Goal: Task Accomplishment & Management: Manage account settings

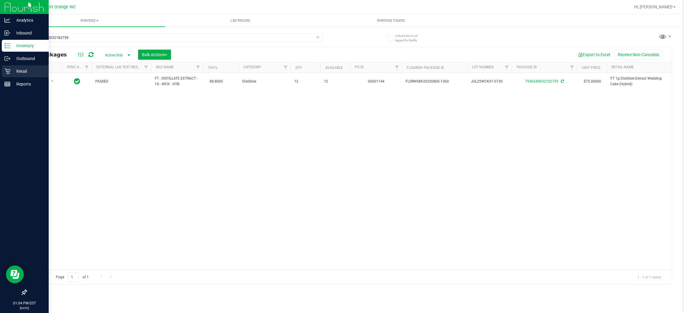
click at [22, 71] on p "Retail" at bounding box center [28, 71] width 36 height 7
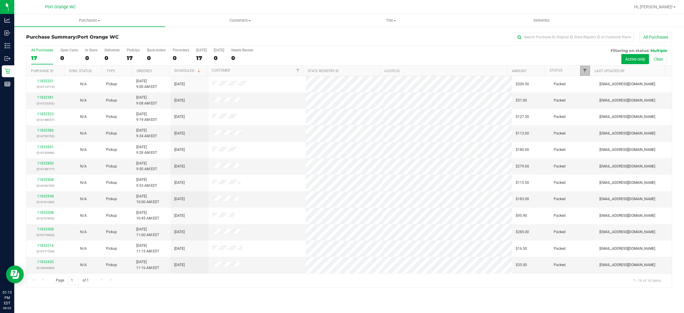
click at [586, 68] on span "Filter" at bounding box center [585, 70] width 5 height 5
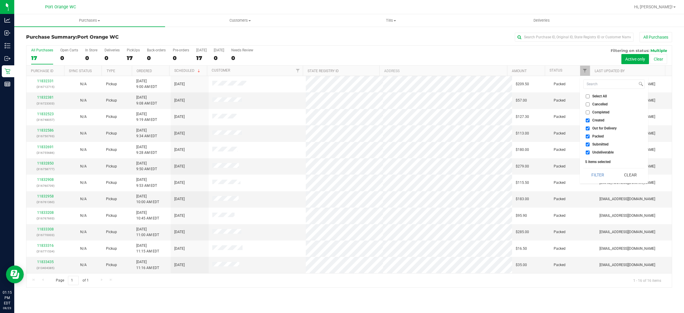
click at [595, 119] on span "Created" at bounding box center [598, 120] width 12 height 4
click at [590, 119] on input "Created" at bounding box center [588, 120] width 4 height 4
checkbox input "false"
click at [599, 127] on span "Out for Delivery" at bounding box center [604, 129] width 24 height 4
click at [590, 127] on input "Out for Delivery" at bounding box center [588, 129] width 4 height 4
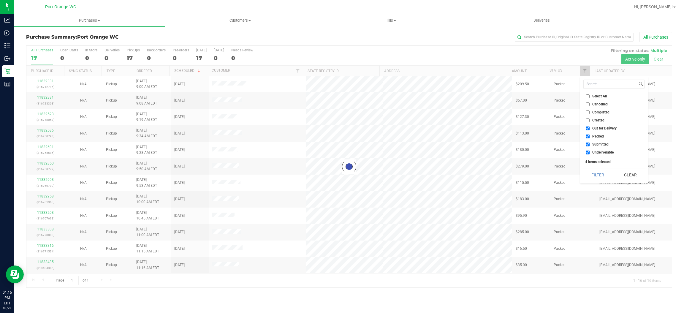
checkbox input "false"
checkbox input "true"
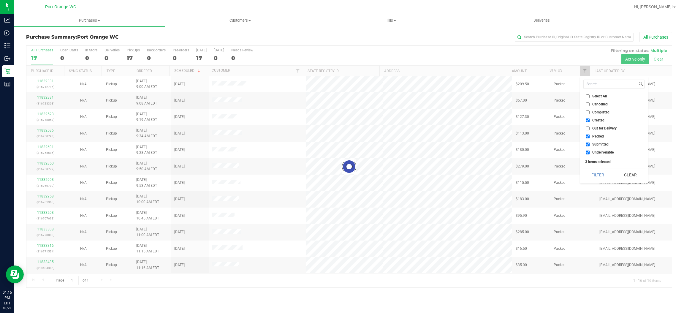
checkbox input "true"
click at [598, 135] on span "Packed" at bounding box center [598, 137] width 12 height 4
click at [590, 135] on input "Packed" at bounding box center [588, 137] width 4 height 4
checkbox input "false"
click at [598, 130] on span "Out for Delivery" at bounding box center [604, 129] width 24 height 4
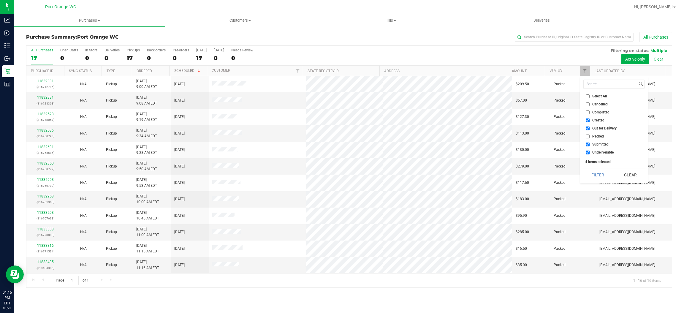
click at [590, 130] on input "Out for Delivery" at bounding box center [588, 129] width 4 height 4
checkbox input "false"
click at [597, 121] on span "Created" at bounding box center [598, 120] width 12 height 4
click at [590, 121] on input "Created" at bounding box center [588, 120] width 4 height 4
checkbox input "false"
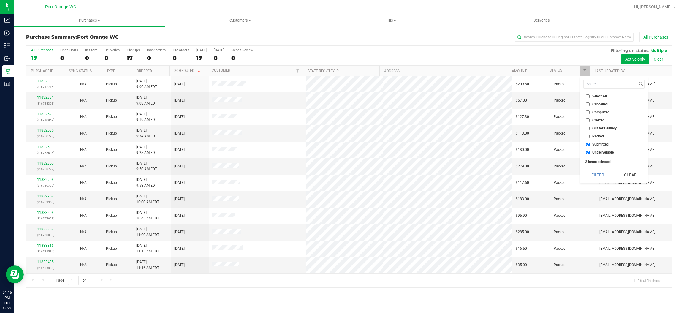
click at [605, 151] on span "Undeliverable" at bounding box center [602, 153] width 21 height 4
click at [590, 151] on input "Undeliverable" at bounding box center [588, 153] width 4 height 4
checkbox input "false"
click at [598, 173] on button "Filter" at bounding box center [598, 174] width 29 height 13
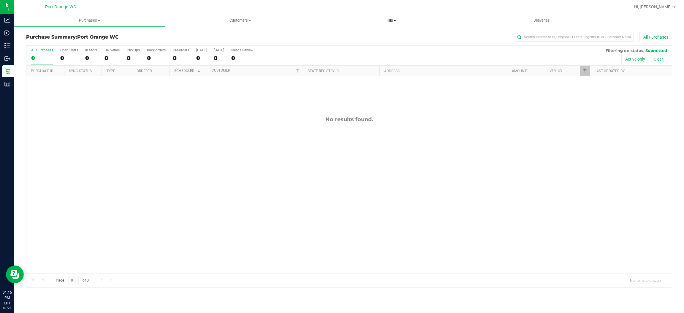
click at [394, 25] on uib-tab-heading "Tills Manage tills Reconcile e-payments" at bounding box center [391, 21] width 150 height 12
click at [396, 35] on li "Manage tills" at bounding box center [391, 35] width 151 height 7
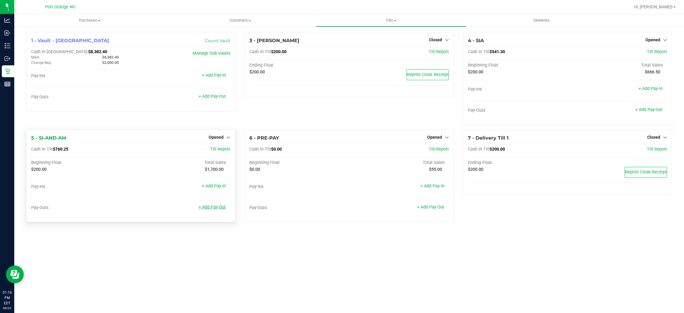
click at [214, 209] on link "+ Add Pay-Out" at bounding box center [212, 207] width 27 height 5
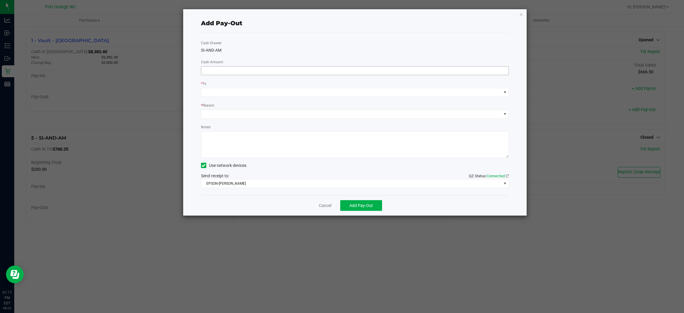
click at [246, 71] on input at bounding box center [355, 71] width 308 height 8
click at [247, 92] on span at bounding box center [351, 92] width 300 height 8
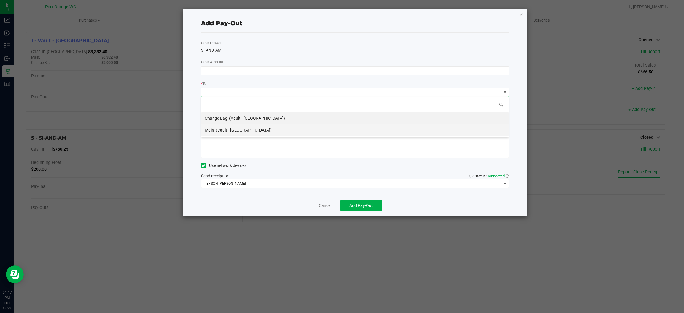
click at [250, 133] on div "Main (Vault - [GEOGRAPHIC_DATA])" at bounding box center [238, 130] width 67 height 11
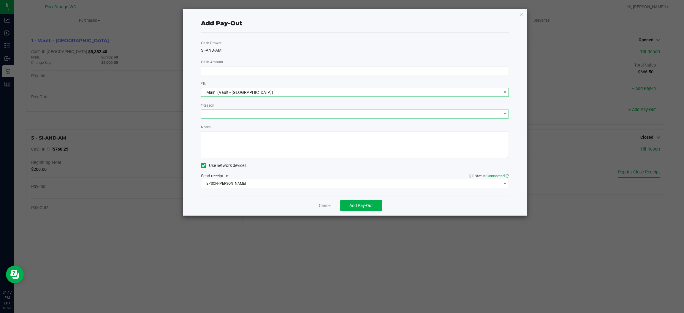
click at [247, 113] on span at bounding box center [351, 114] width 300 height 8
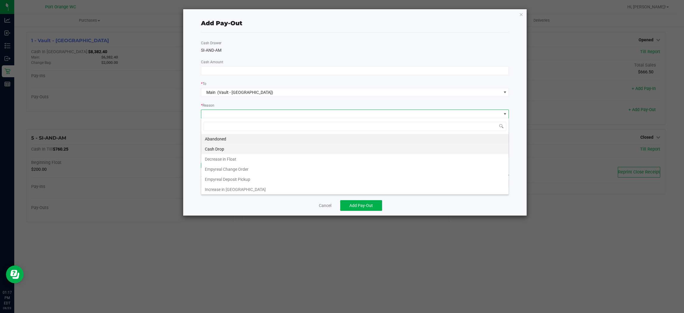
click at [227, 154] on li "Cash Drop" at bounding box center [354, 149] width 307 height 10
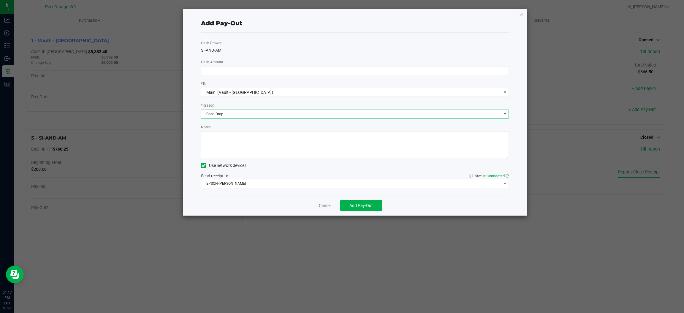
click at [252, 138] on textarea "Notes" at bounding box center [355, 144] width 308 height 27
type textarea "ps"
click at [322, 204] on link "Cancel" at bounding box center [325, 206] width 12 height 6
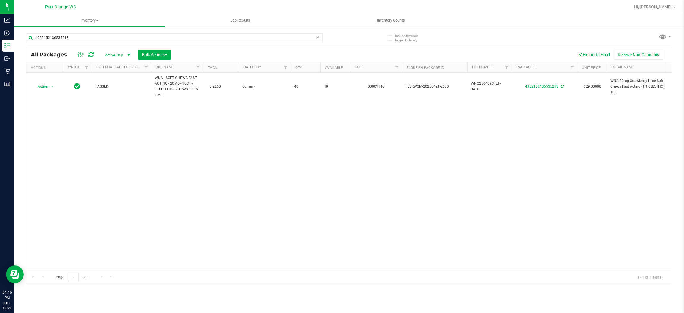
click at [320, 37] on icon at bounding box center [318, 36] width 4 height 7
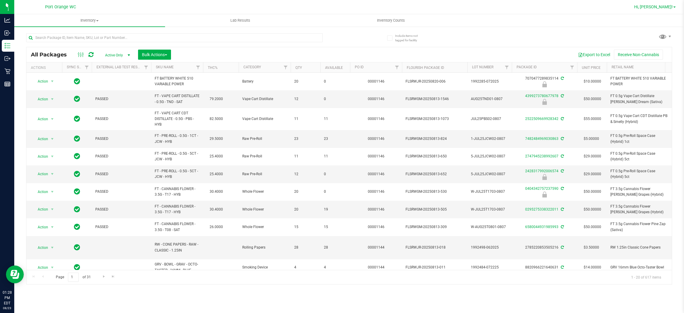
click at [661, 7] on span "Hi, [PERSON_NAME]!" at bounding box center [653, 6] width 39 height 5
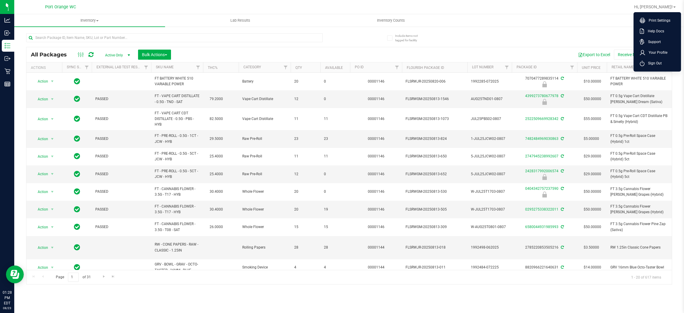
click at [651, 65] on span "Sign Out" at bounding box center [653, 63] width 17 height 6
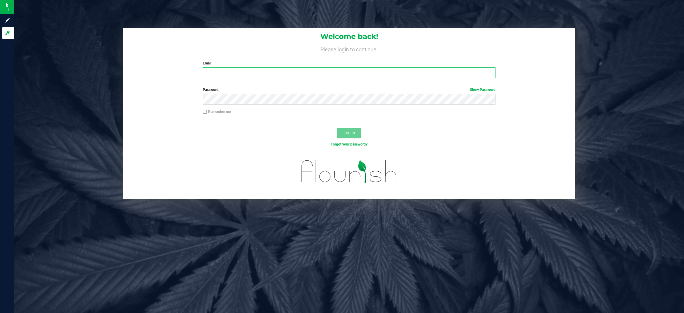
click at [312, 72] on input "Email" at bounding box center [349, 72] width 293 height 11
type input "jobarnes@netacare.org"
click at [337, 128] on button "Log In" at bounding box center [349, 133] width 24 height 11
